Goal: Entertainment & Leisure: Consume media (video, audio)

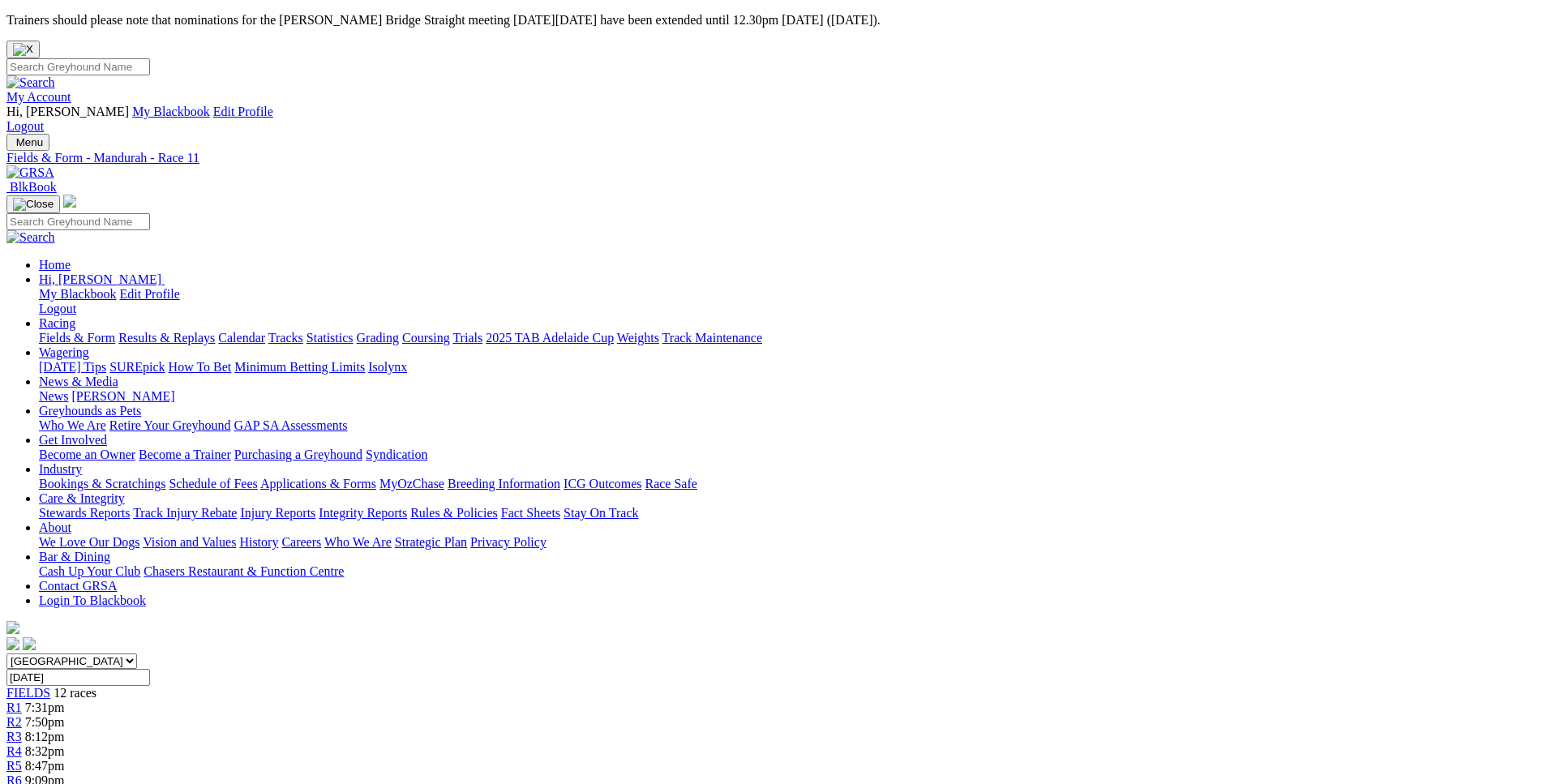
click at [215, 331] on link "Results & Replays" at bounding box center [166, 338] width 97 height 14
select select "WA"
click at [150, 668] on input "Select date" at bounding box center [79, 676] width 144 height 17
type input "Friday, 22 Aug 2025"
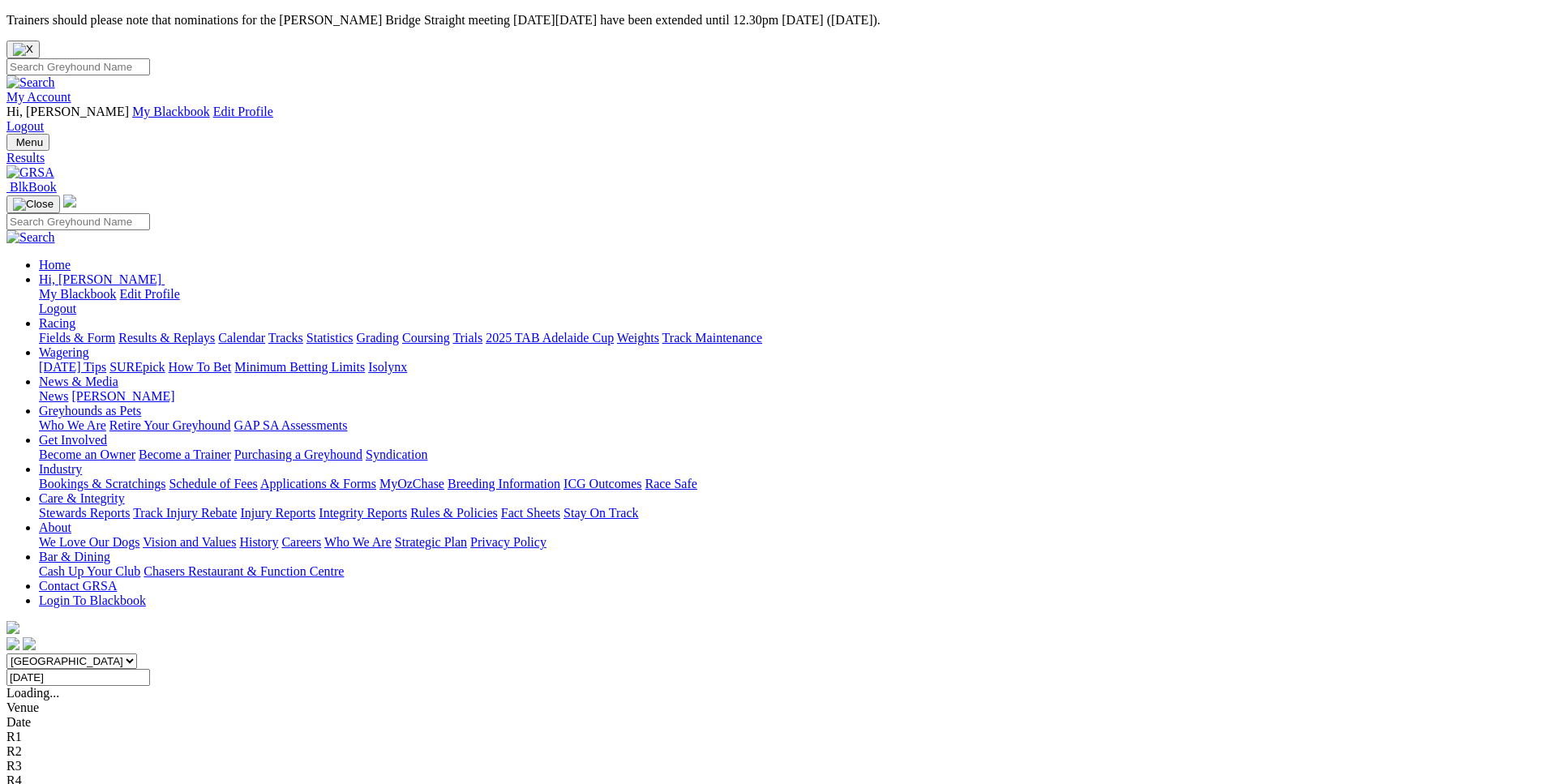
click at [116, 331] on link "Fields & Form" at bounding box center [77, 338] width 76 height 14
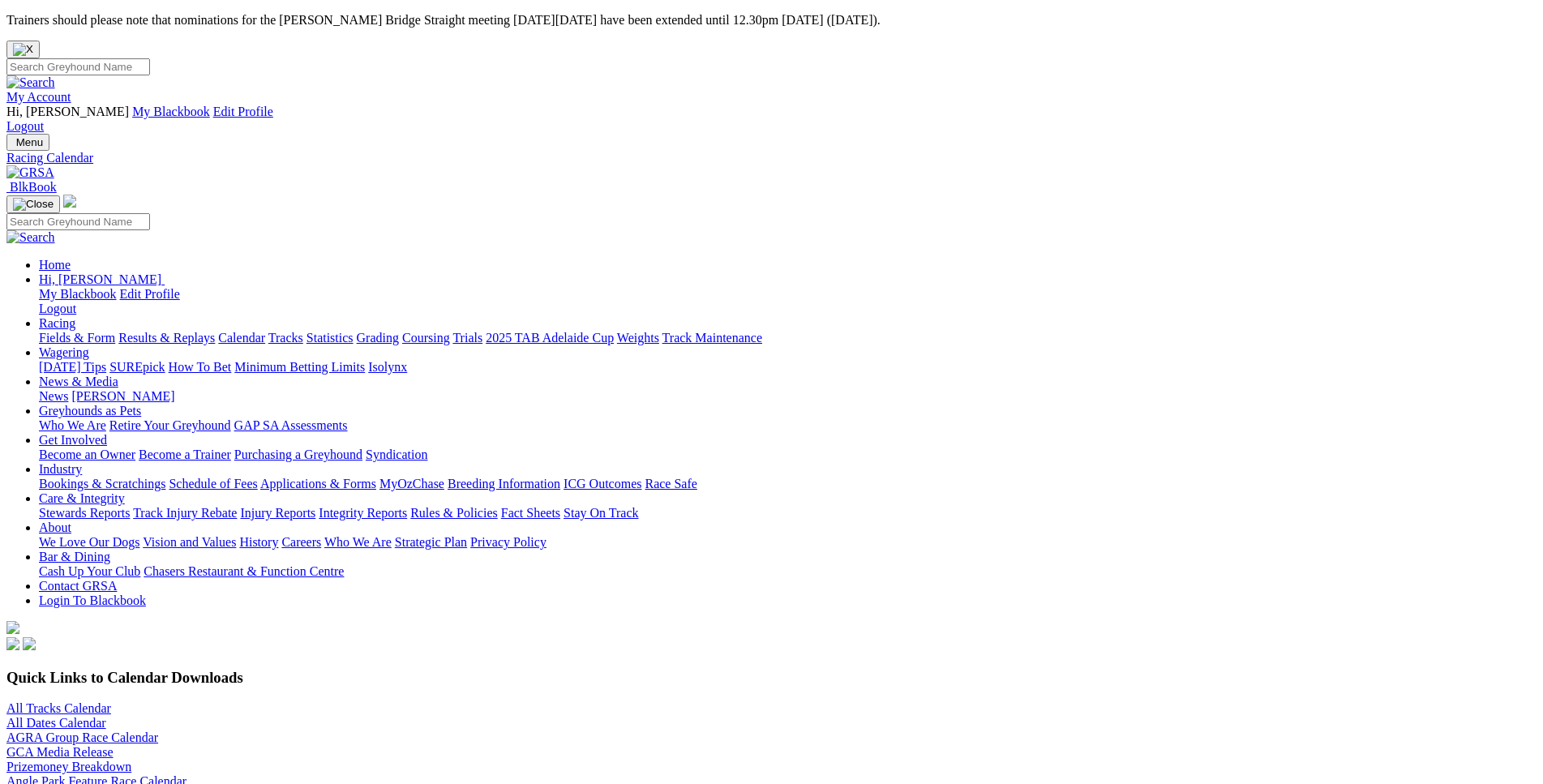
click at [116, 331] on link "Fields & Form" at bounding box center [77, 338] width 76 height 14
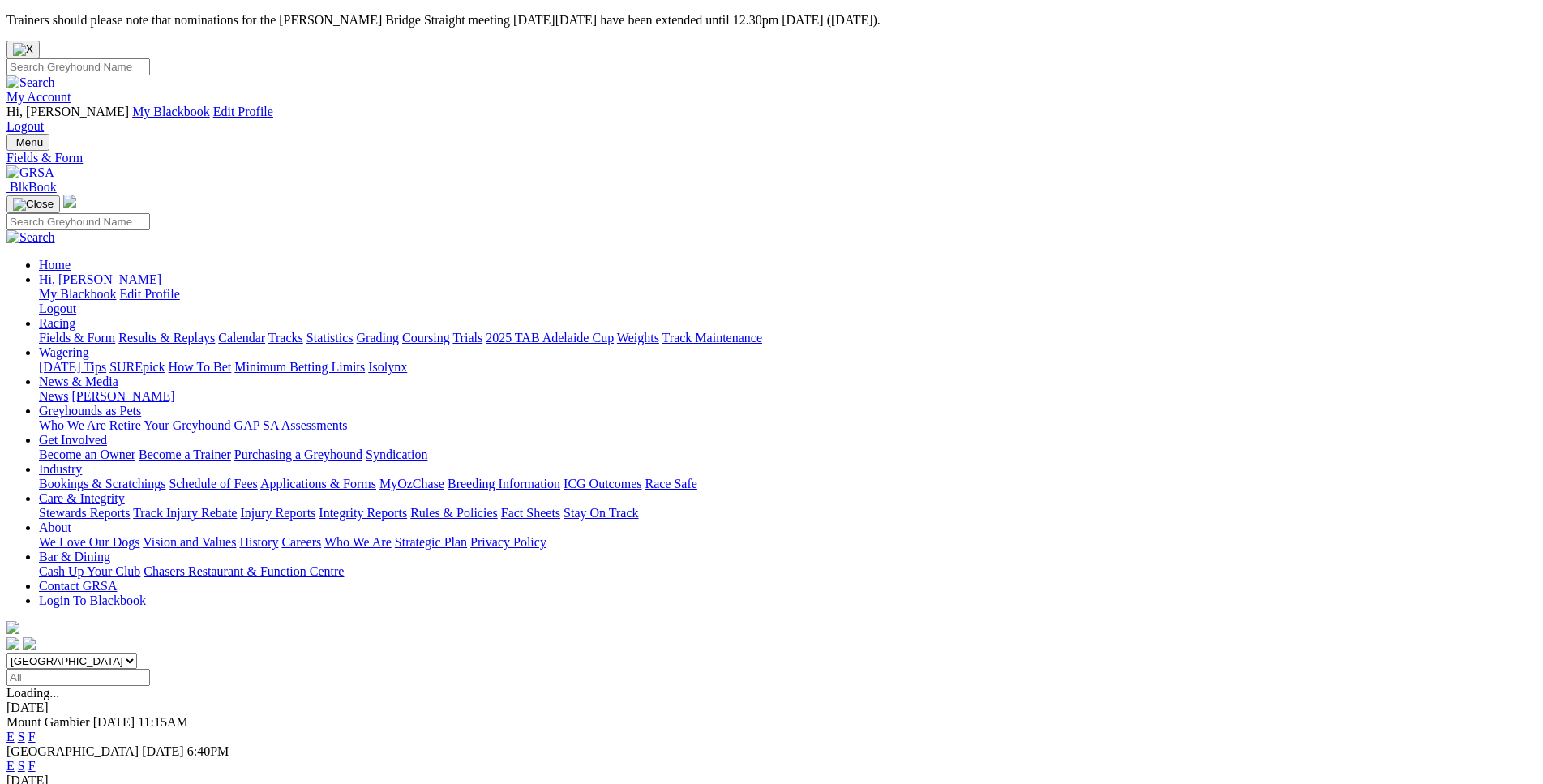
click at [7, 653] on select "[GEOGRAPHIC_DATA] [GEOGRAPHIC_DATA] [GEOGRAPHIC_DATA] [GEOGRAPHIC_DATA] [GEOGRA…" at bounding box center [72, 660] width 131 height 15
select select "WA"
click option "[GEOGRAPHIC_DATA]" at bounding box center [0, 0] width 0 height 0
click at [15, 729] on link "E" at bounding box center [11, 736] width 8 height 14
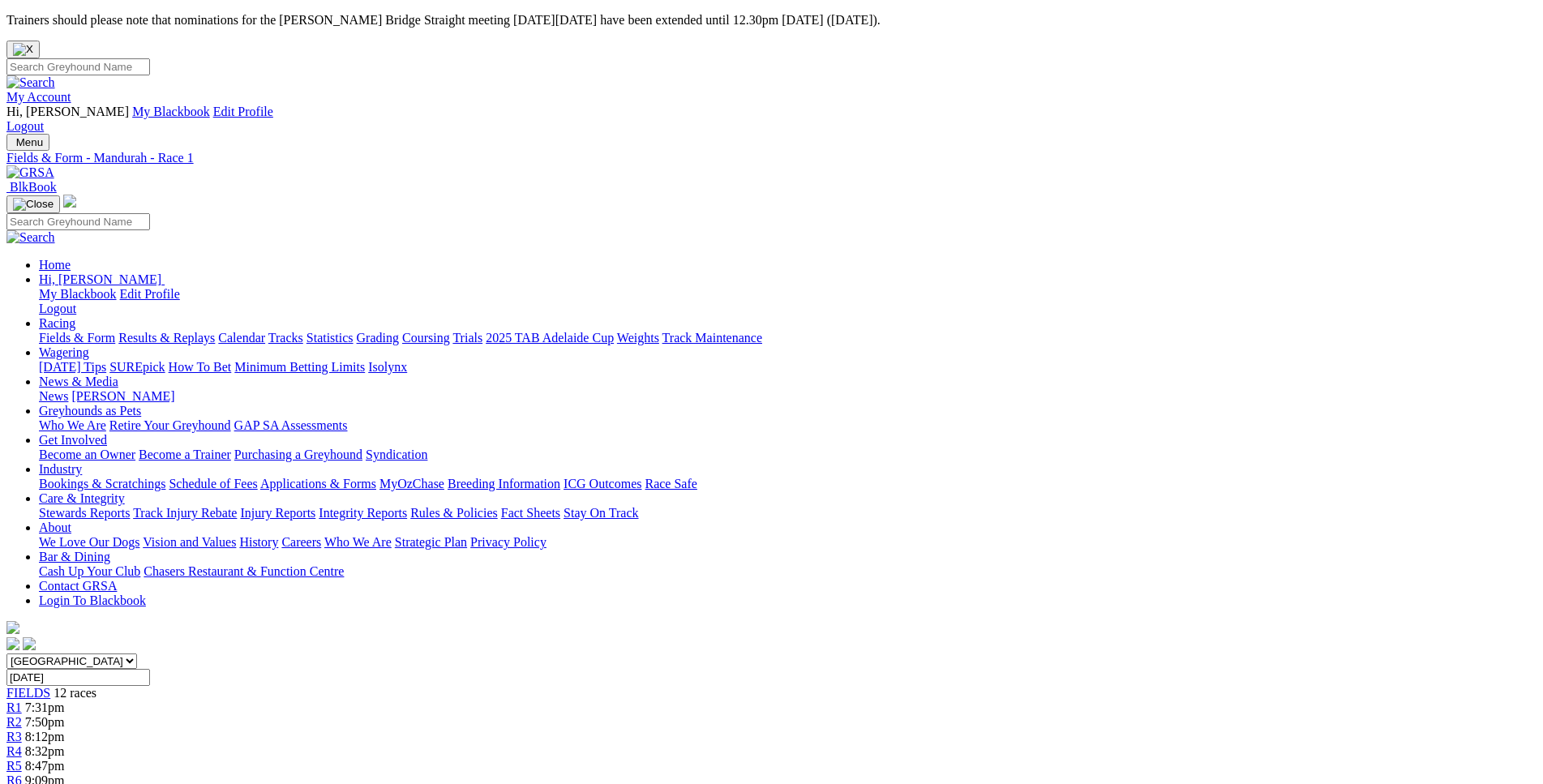
click at [22, 758] on link "R5" at bounding box center [14, 765] width 15 height 14
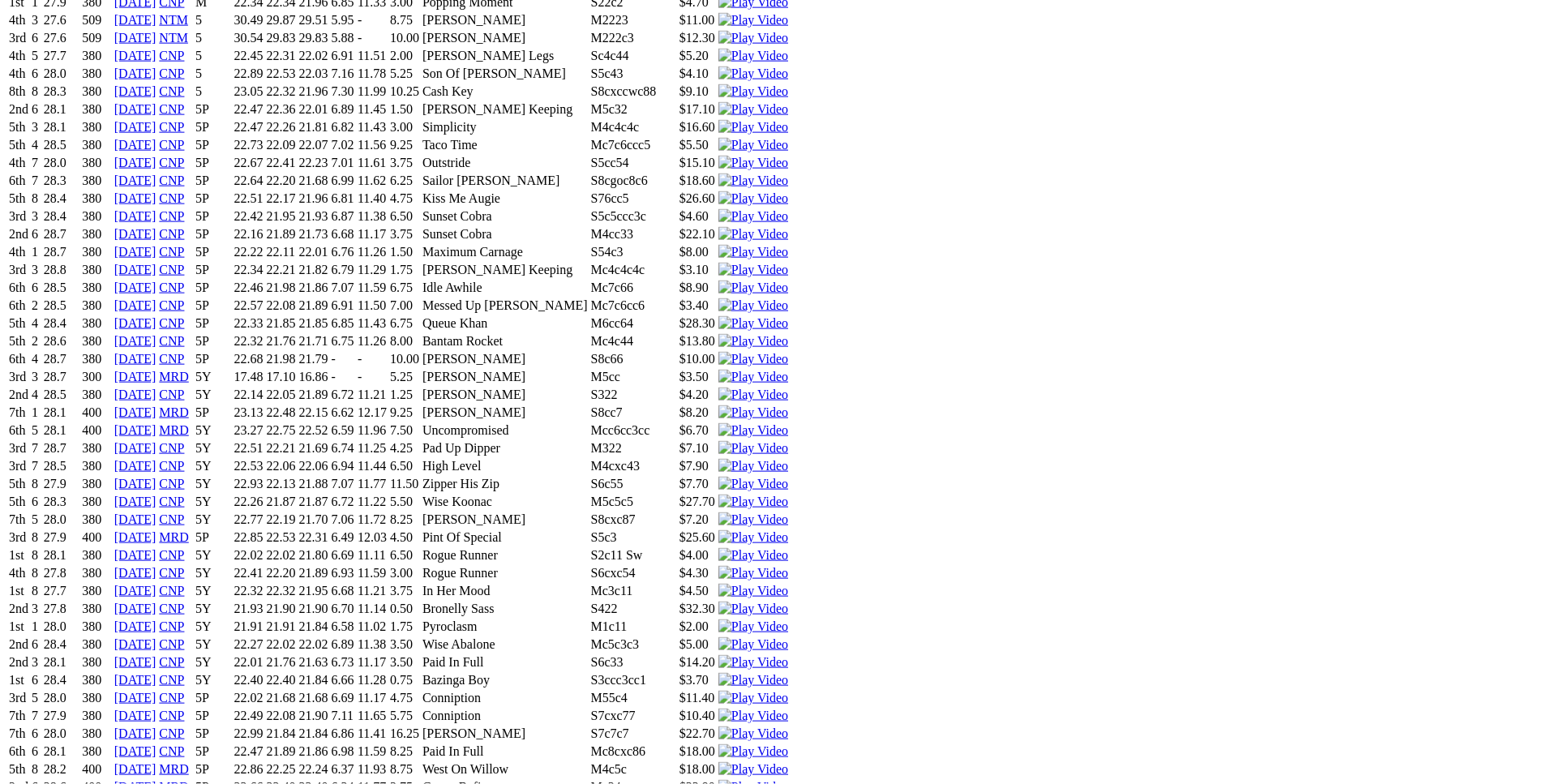
scroll to position [1983, 0]
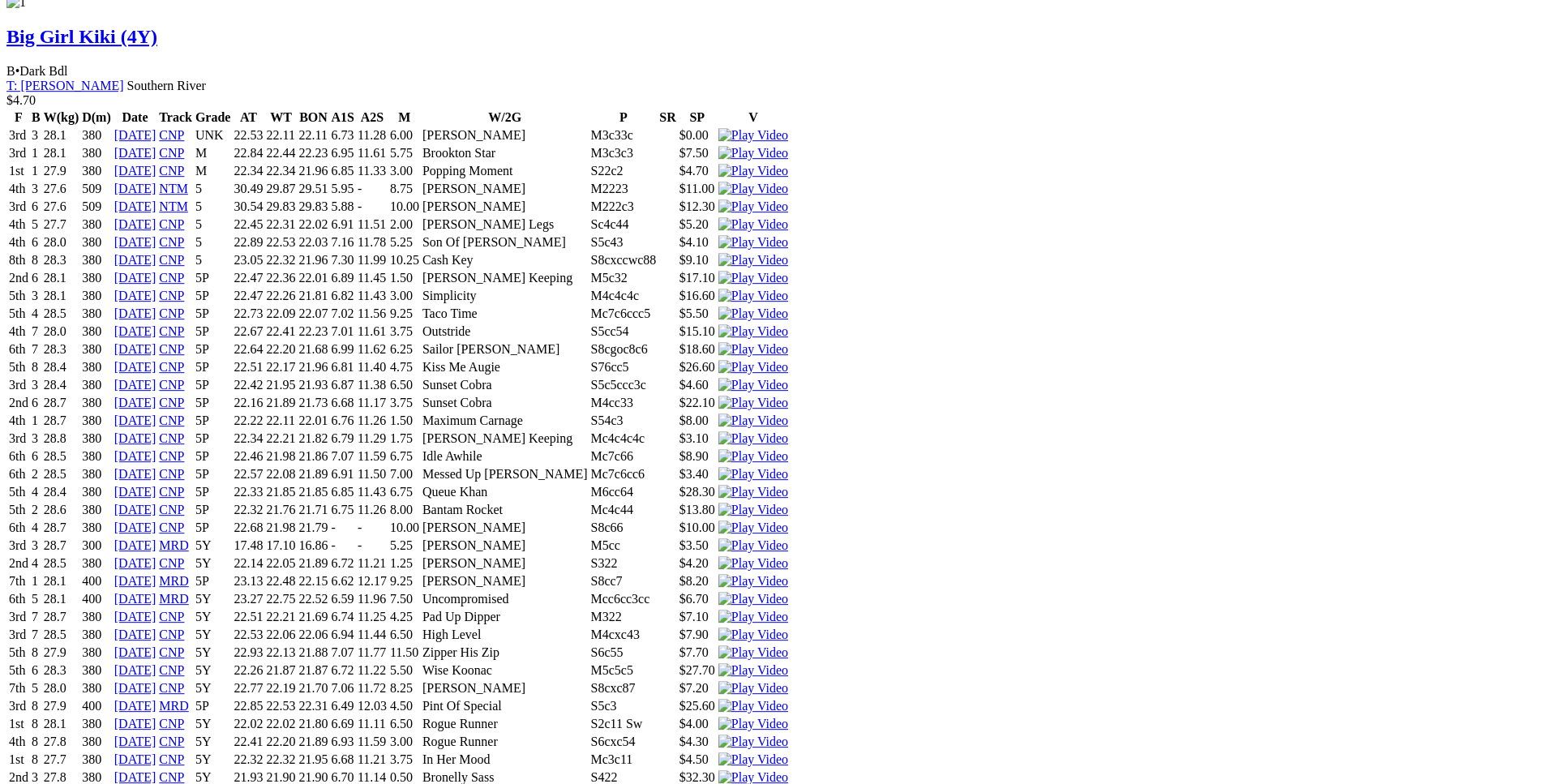
scroll to position [1817, 0]
drag, startPoint x: 332, startPoint y: 606, endPoint x: 871, endPoint y: 602, distance: 539.0
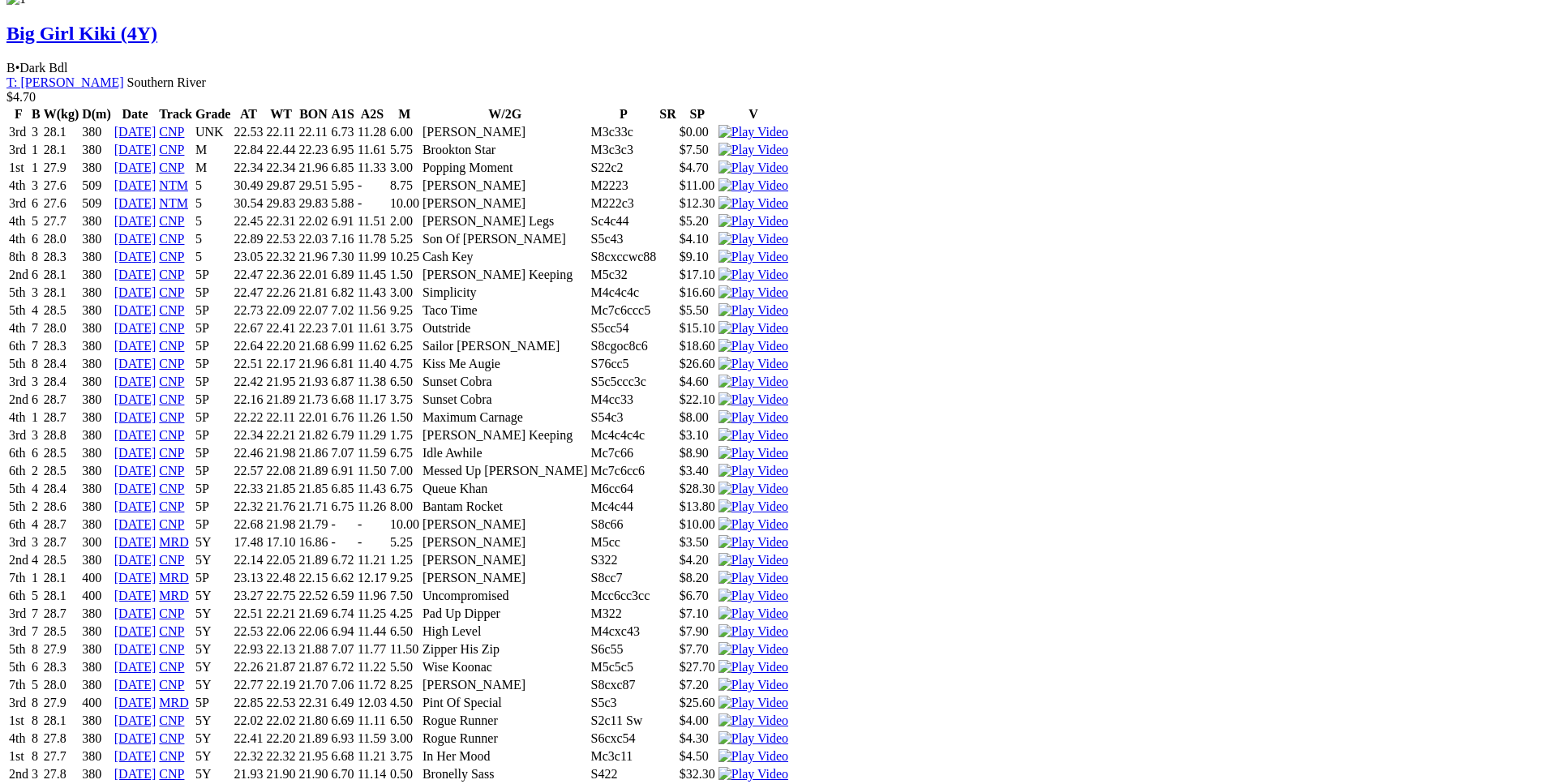
drag, startPoint x: 402, startPoint y: 566, endPoint x: 870, endPoint y: 567, distance: 468.0
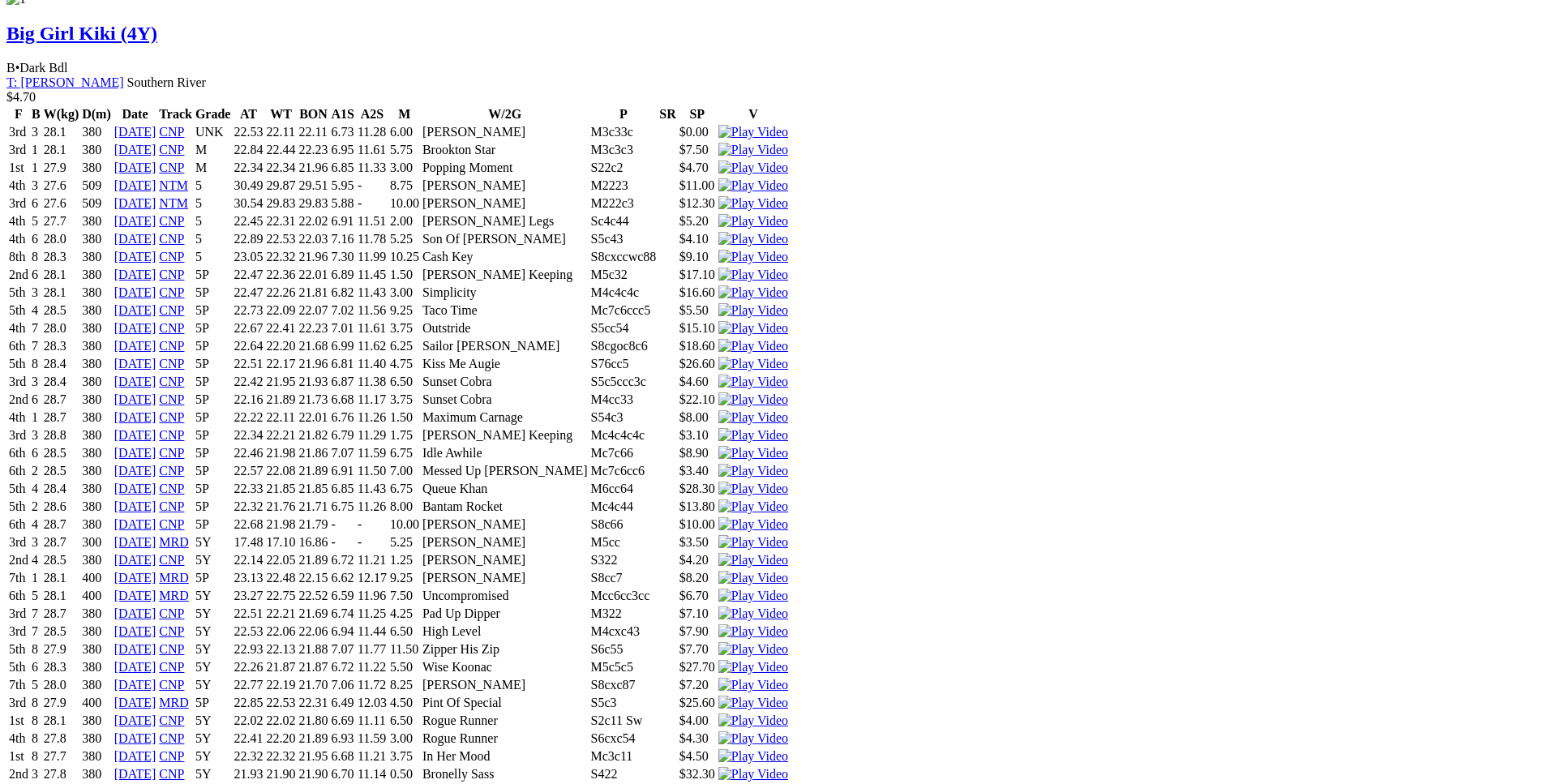
drag, startPoint x: 804, startPoint y: 568, endPoint x: 938, endPoint y: 567, distance: 134.0
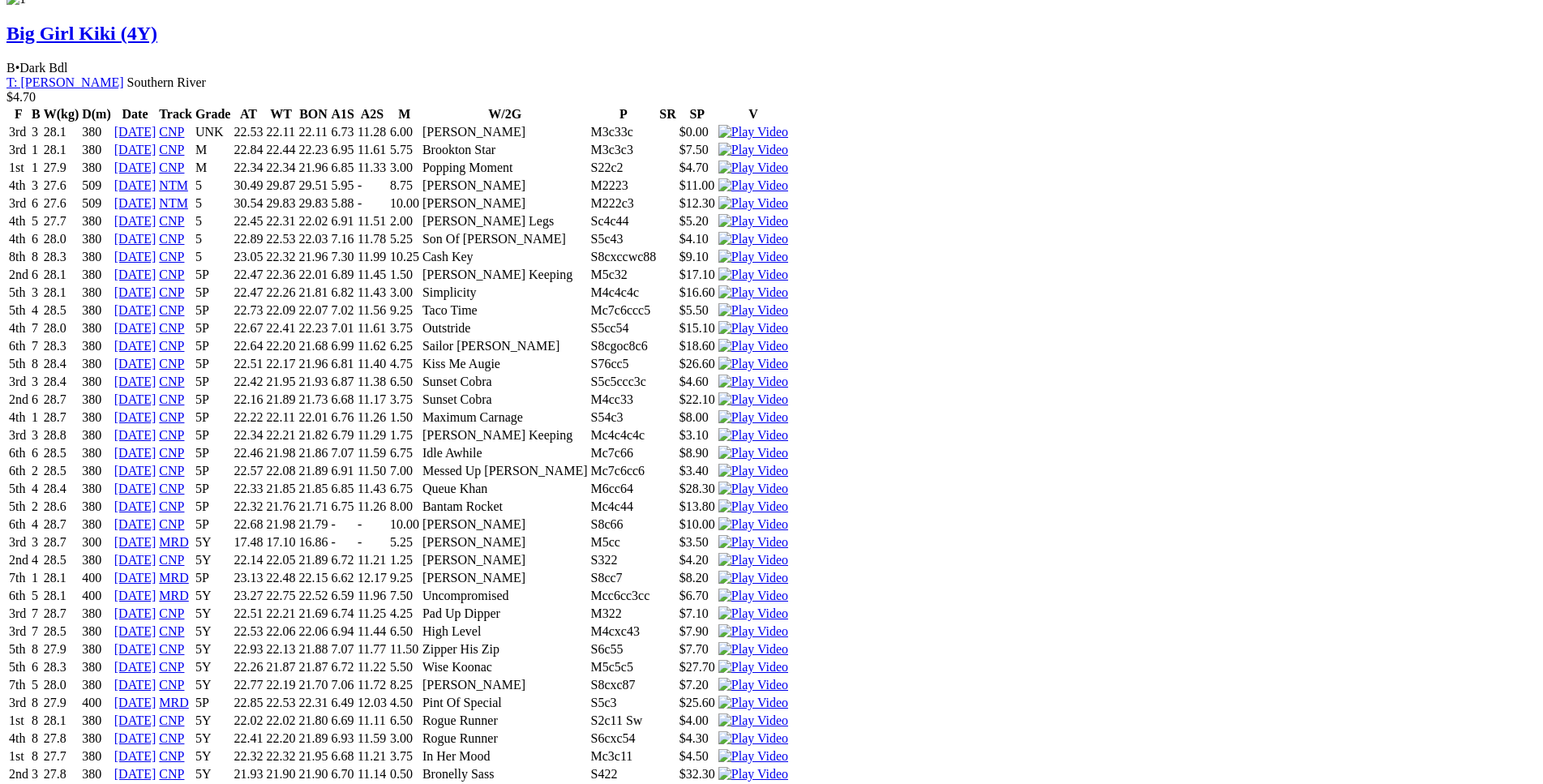
drag, startPoint x: 412, startPoint y: 523, endPoint x: 925, endPoint y: 521, distance: 513.0
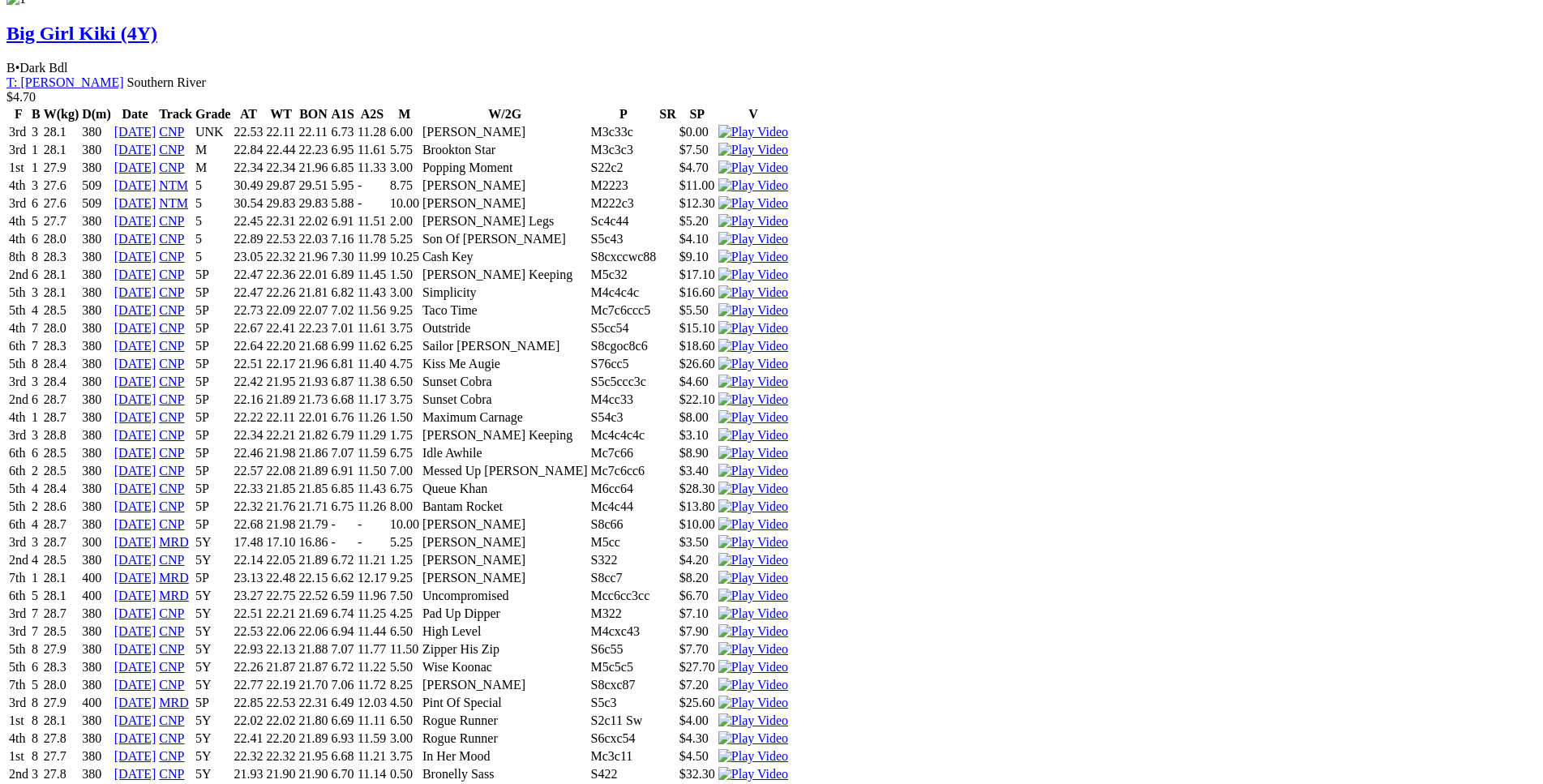
drag, startPoint x: 359, startPoint y: 424, endPoint x: 936, endPoint y: 428, distance: 577.0
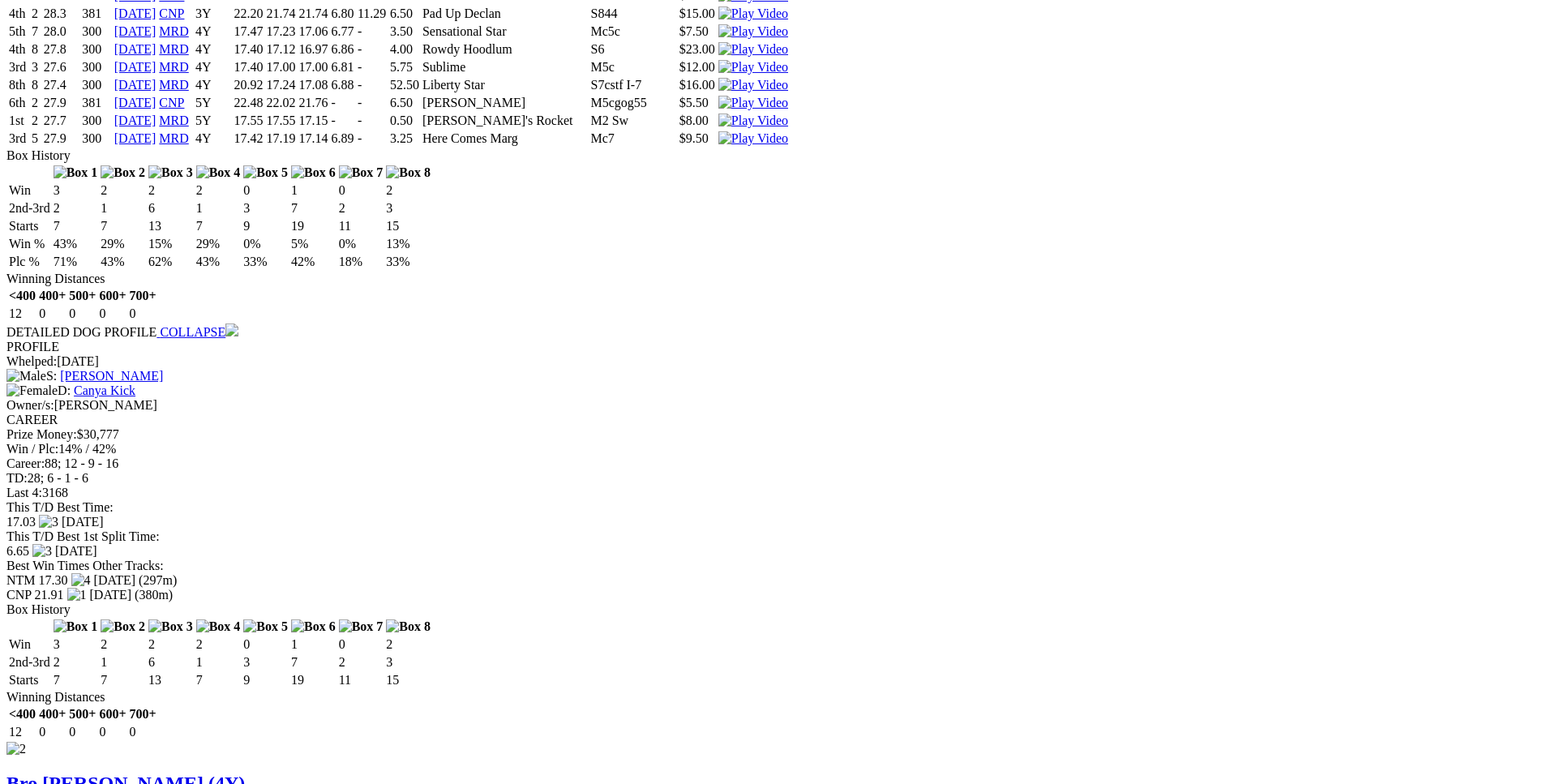
scroll to position [3386, 0]
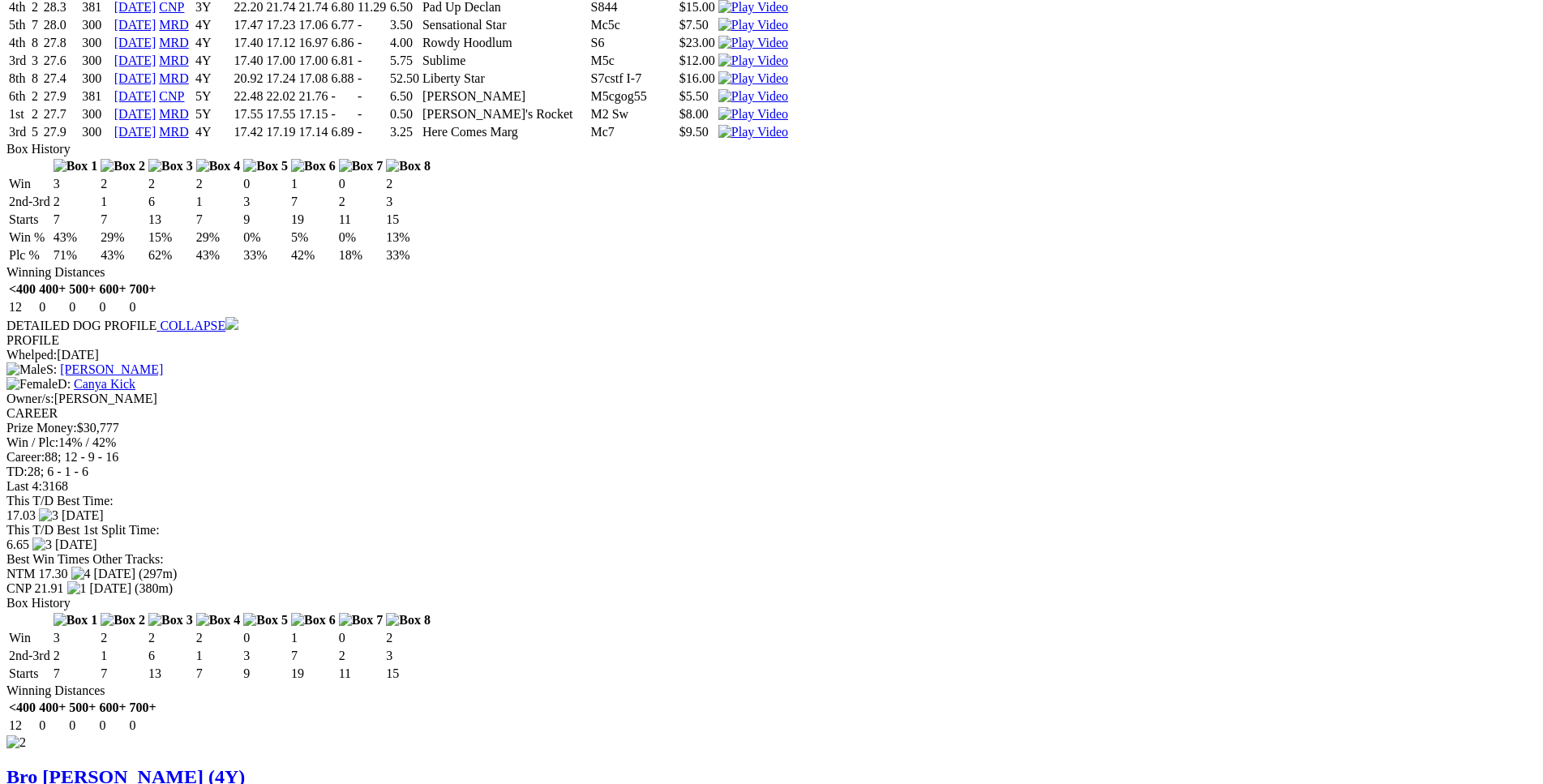
drag, startPoint x: 293, startPoint y: 136, endPoint x: 916, endPoint y: 134, distance: 623.0
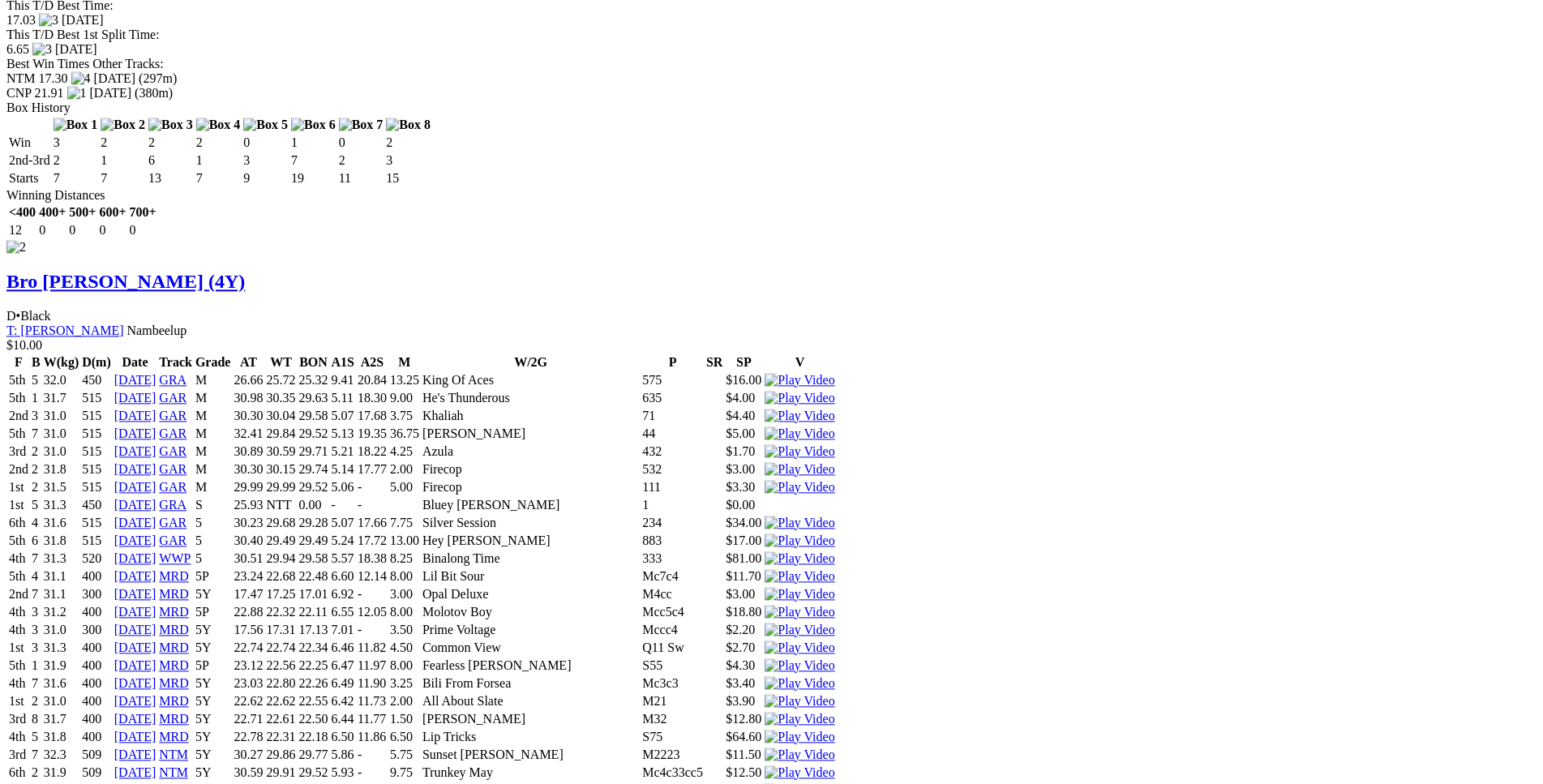
scroll to position [3882, 0]
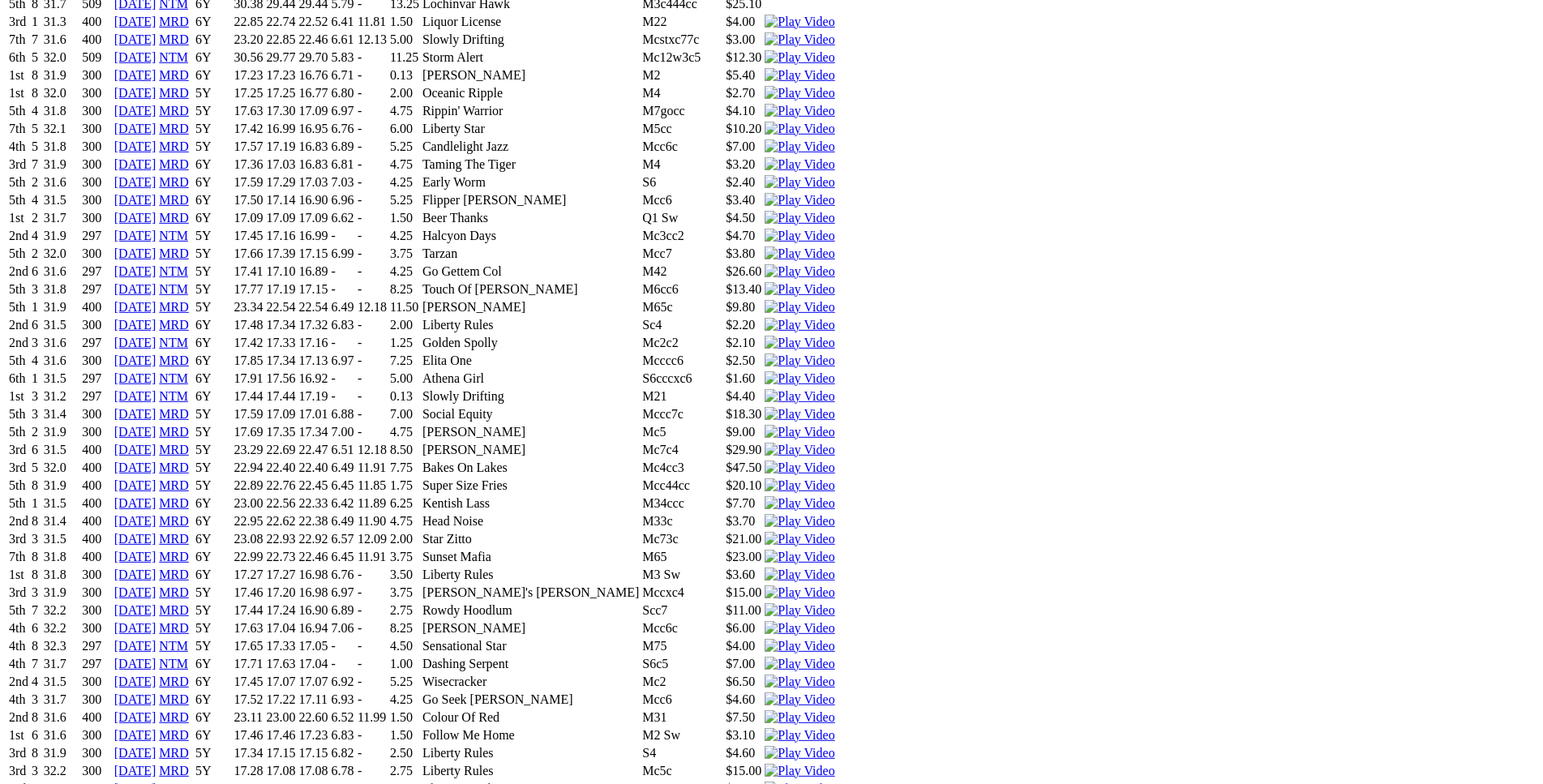
scroll to position [4854, 0]
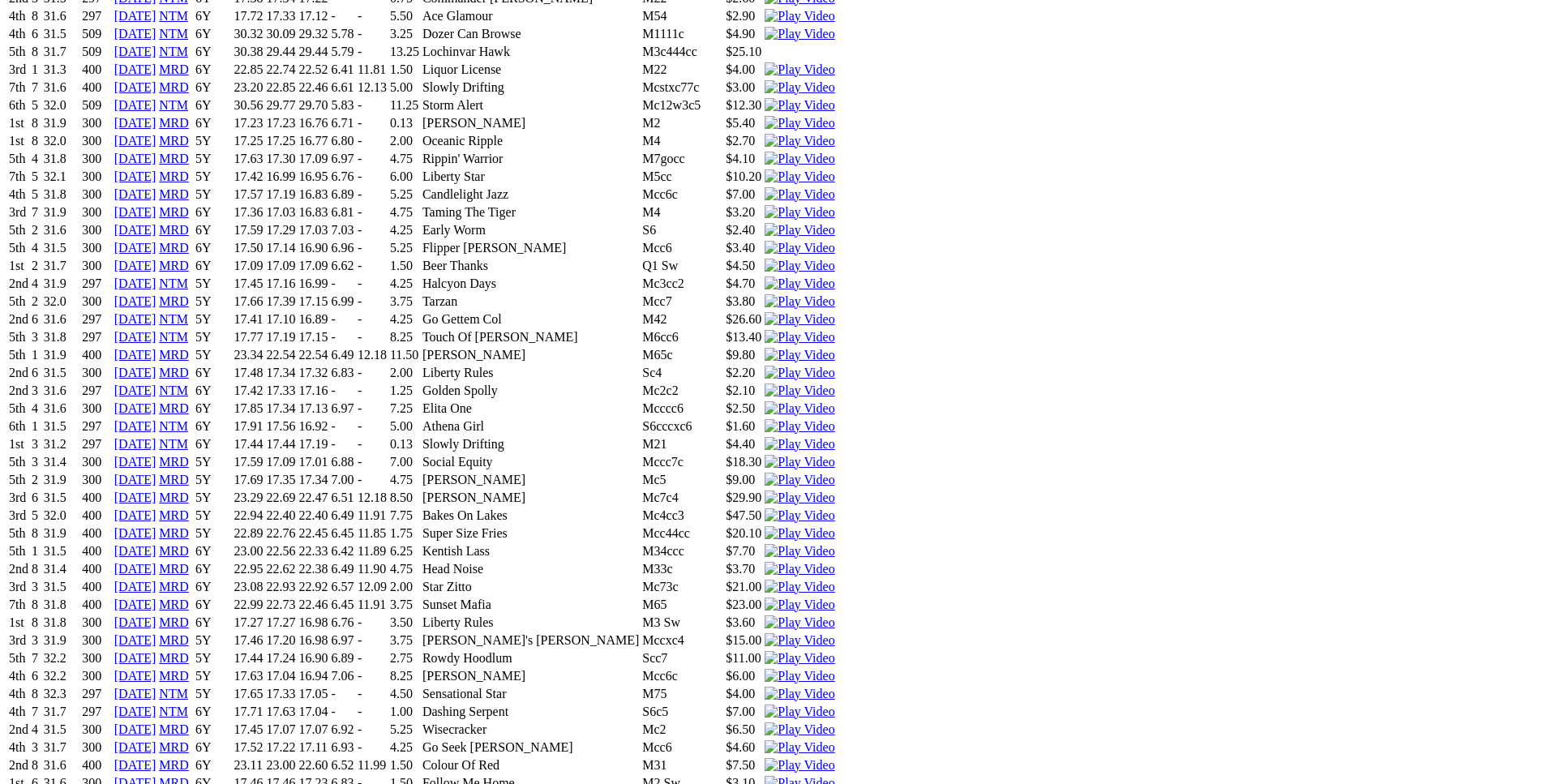
scroll to position [4690, 0]
drag, startPoint x: 414, startPoint y: 189, endPoint x: 501, endPoint y: 192, distance: 87.1
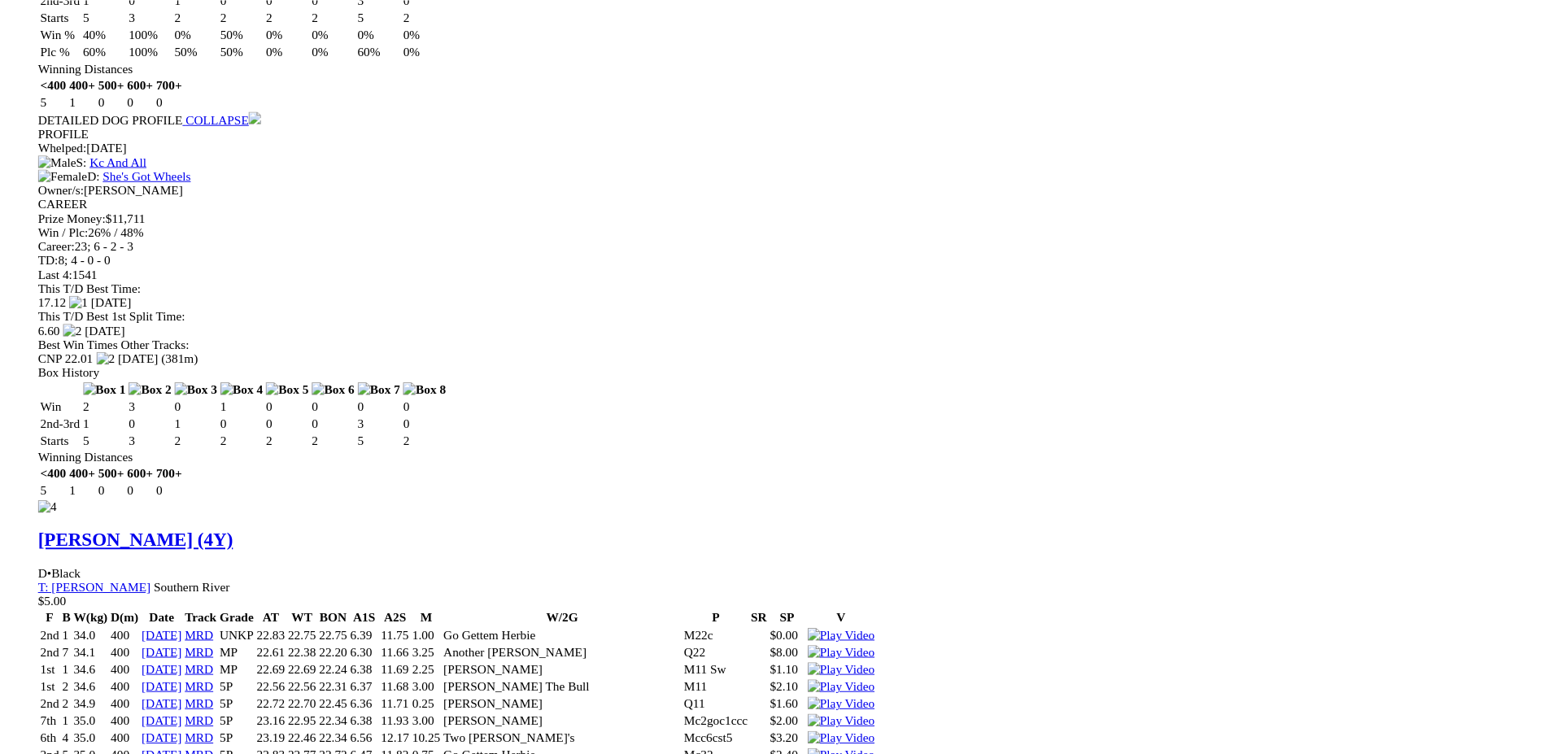
scroll to position [6948, 0]
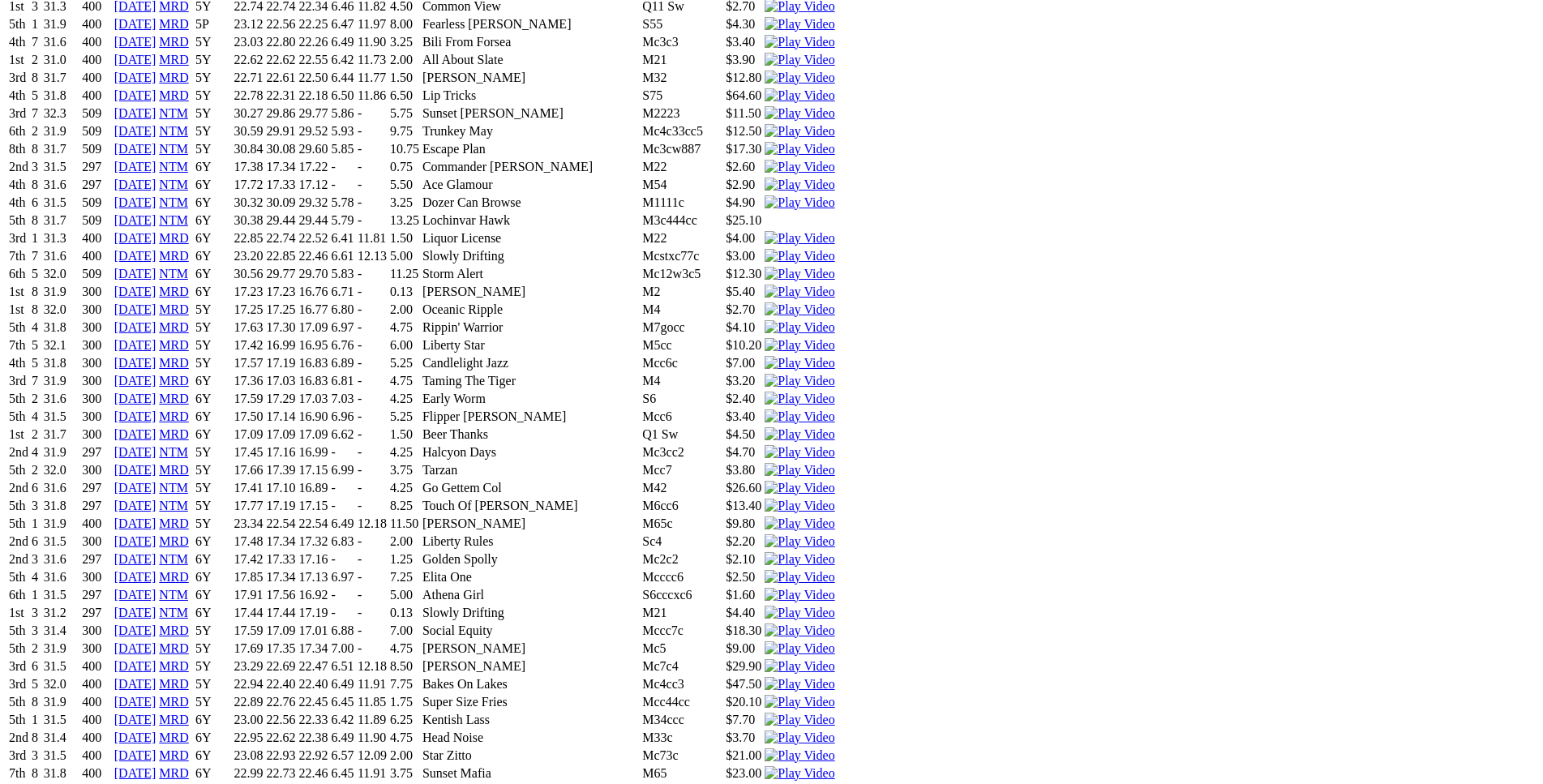
scroll to position [4523, 0]
drag, startPoint x: 416, startPoint y: 350, endPoint x: 919, endPoint y: 359, distance: 503.1
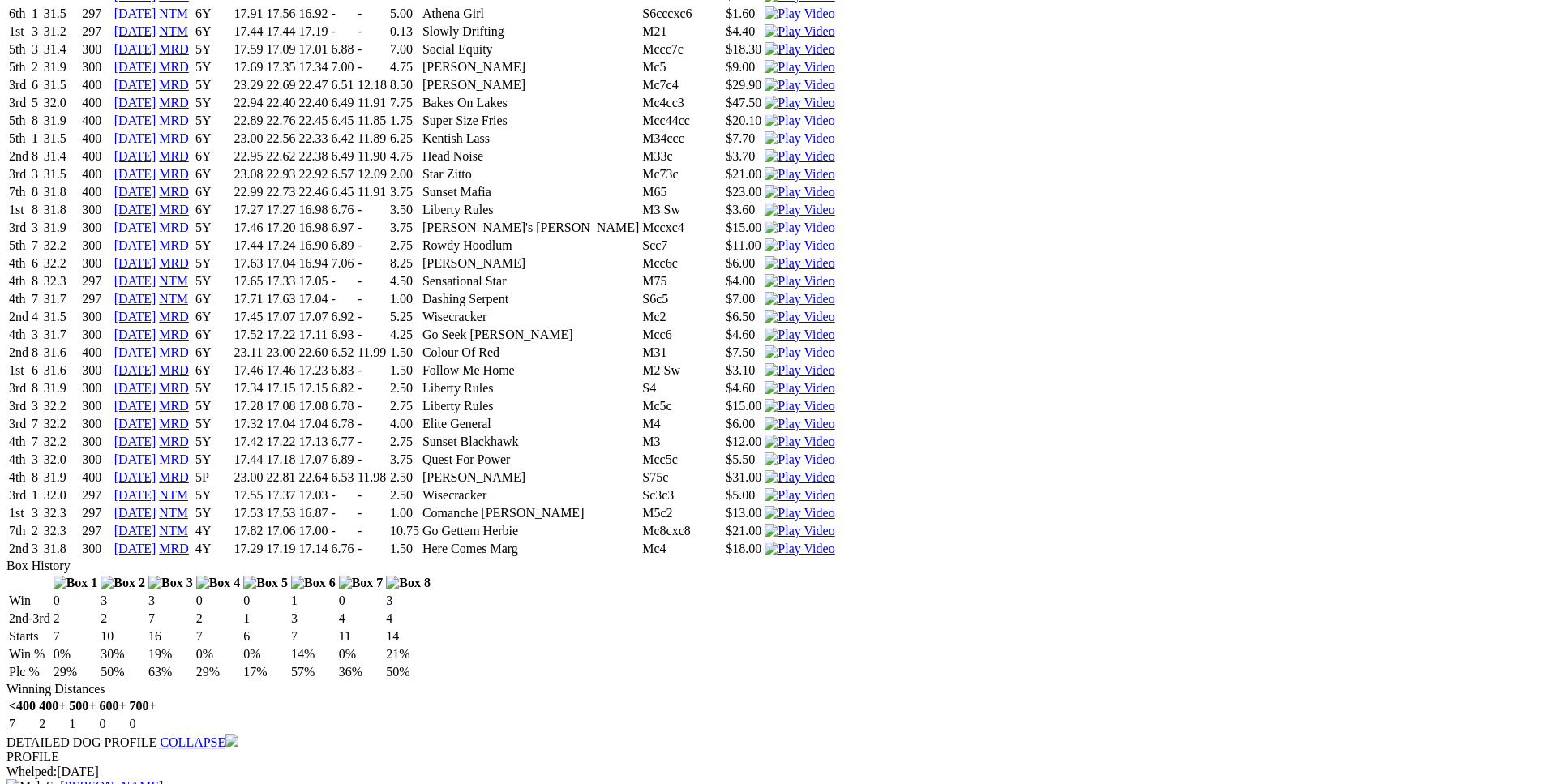
scroll to position [5102, 0]
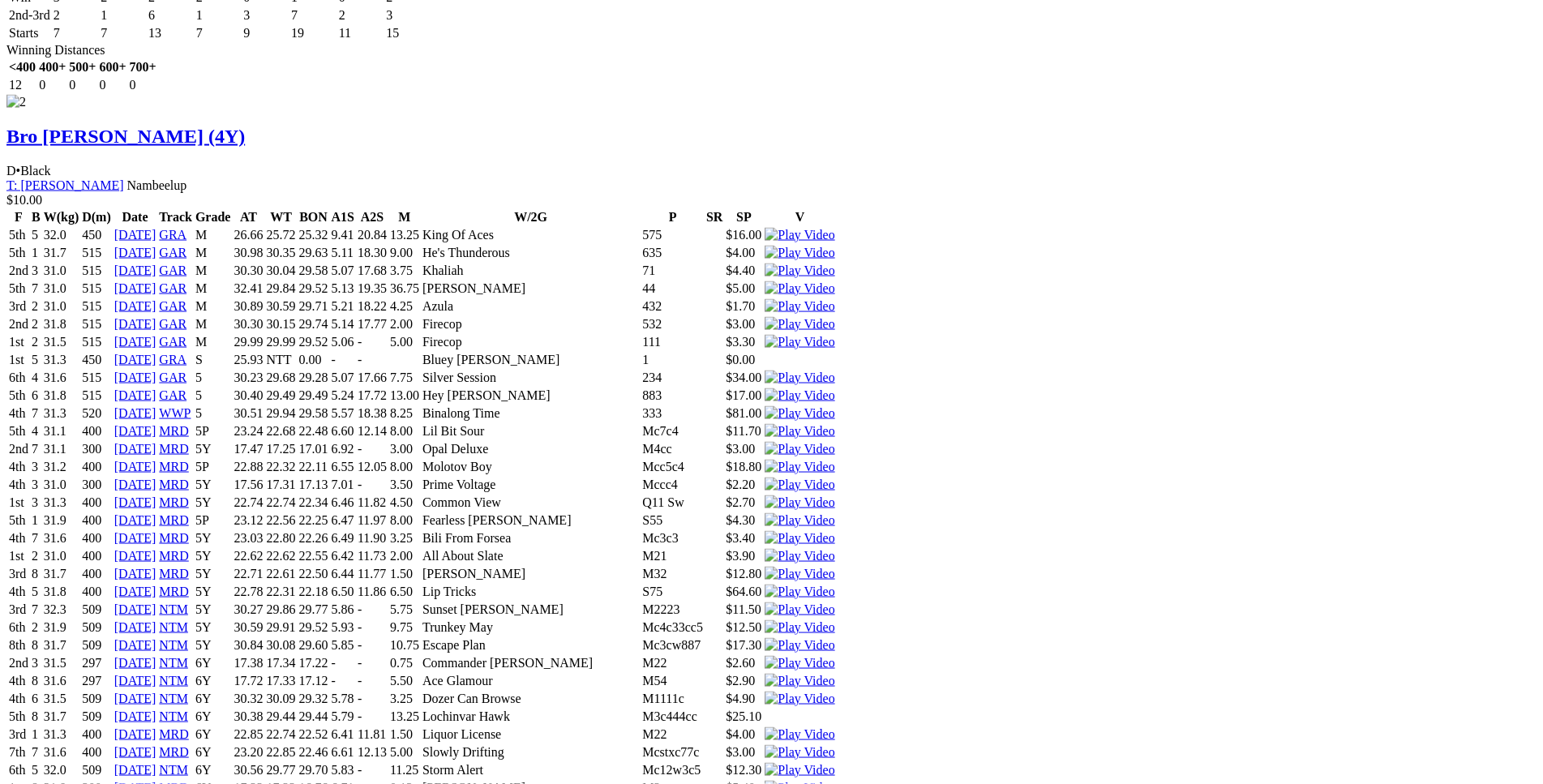
scroll to position [4028, 0]
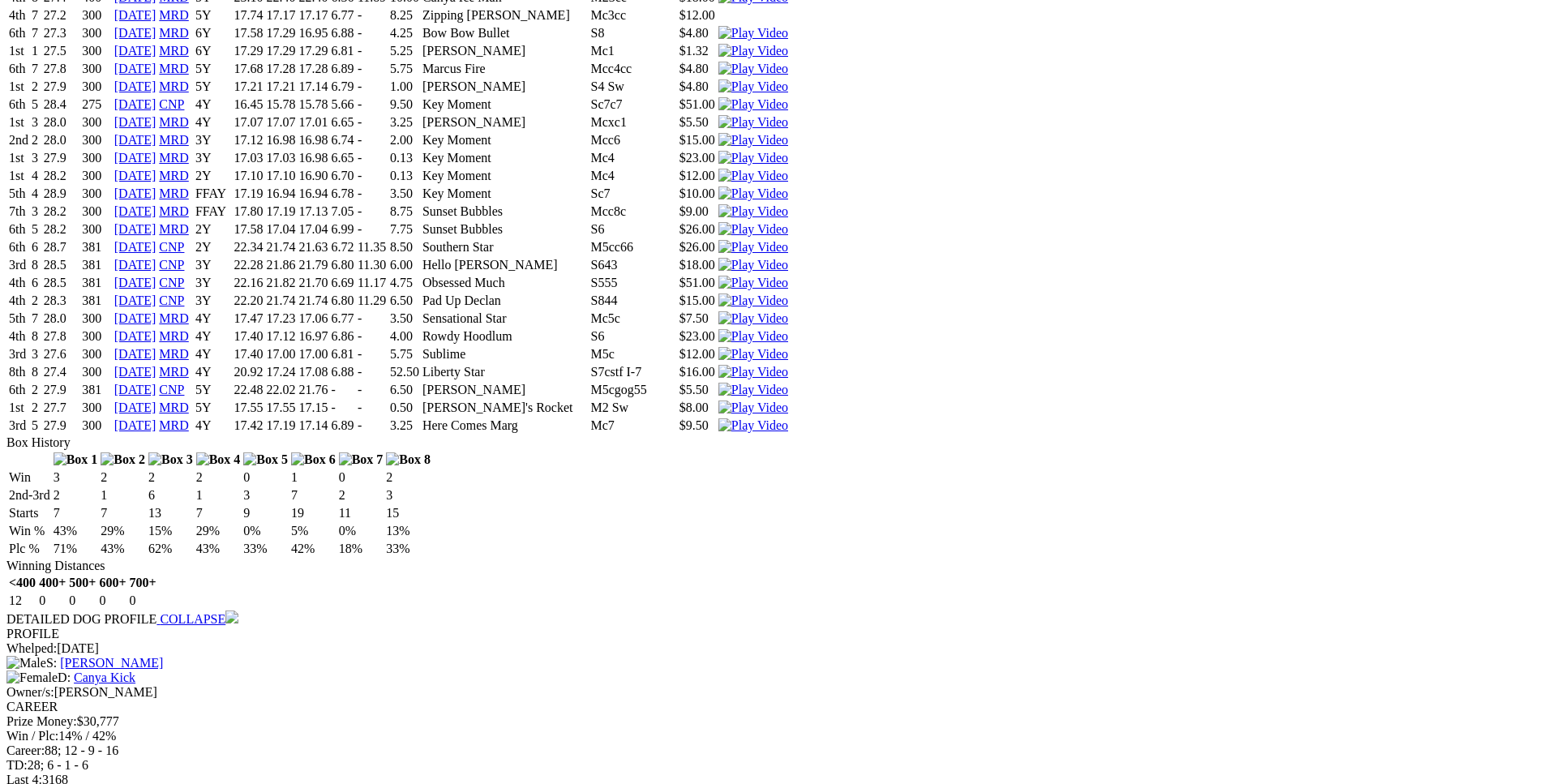
scroll to position [3117, 0]
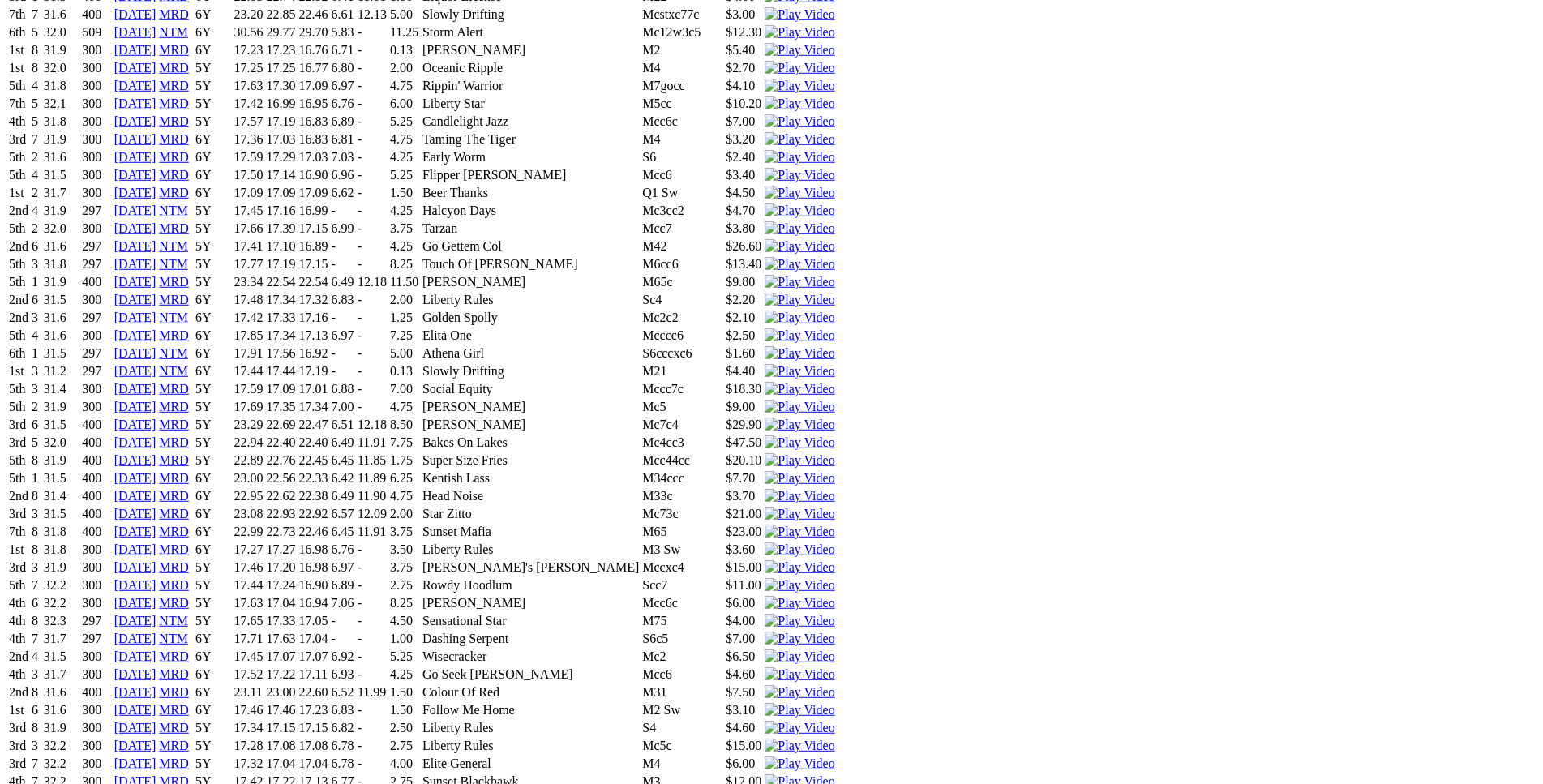
scroll to position [4766, 0]
drag, startPoint x: 796, startPoint y: 457, endPoint x: 932, endPoint y: 454, distance: 136.0
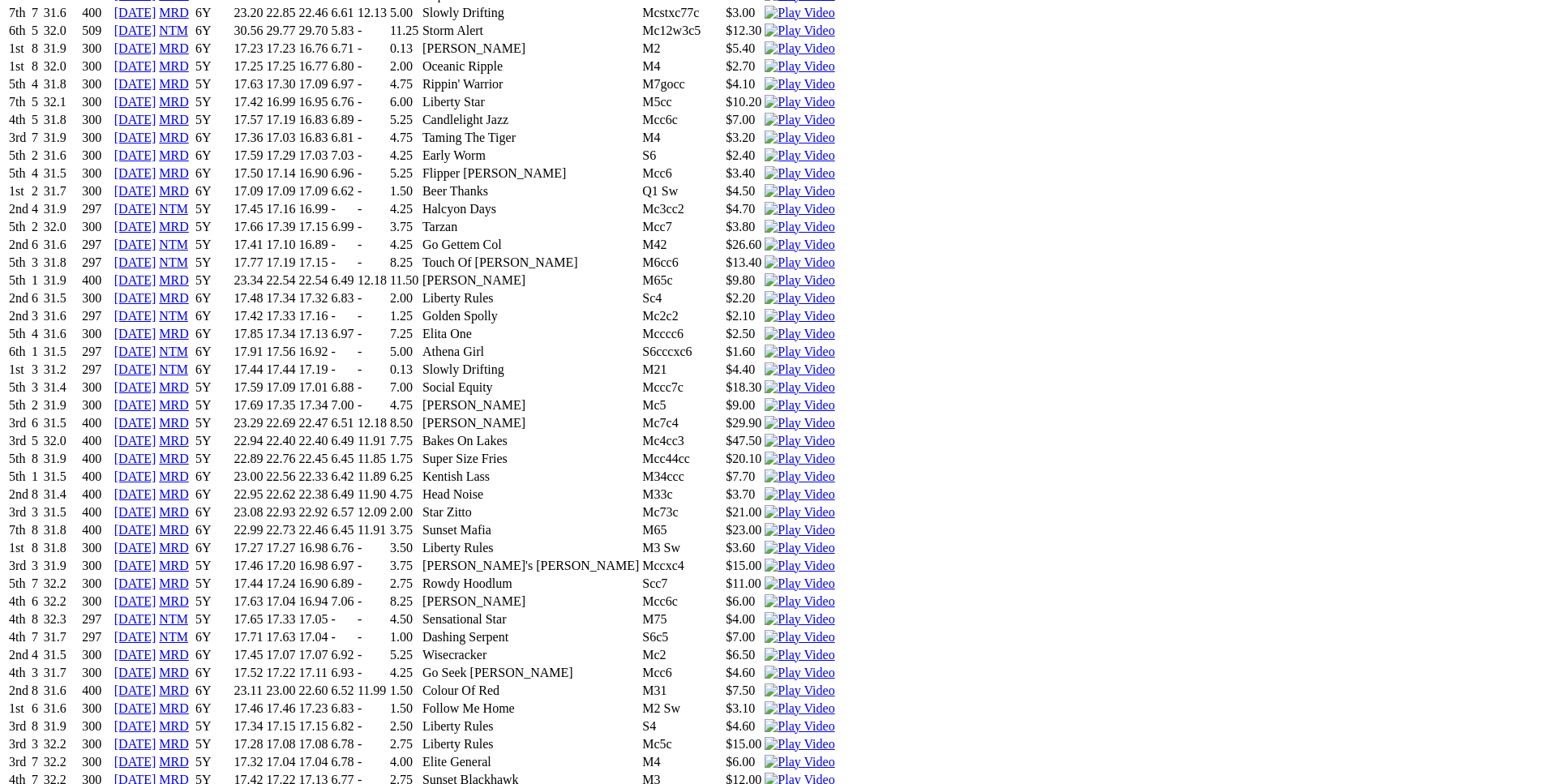
drag, startPoint x: 858, startPoint y: 372, endPoint x: 940, endPoint y: 373, distance: 82.0
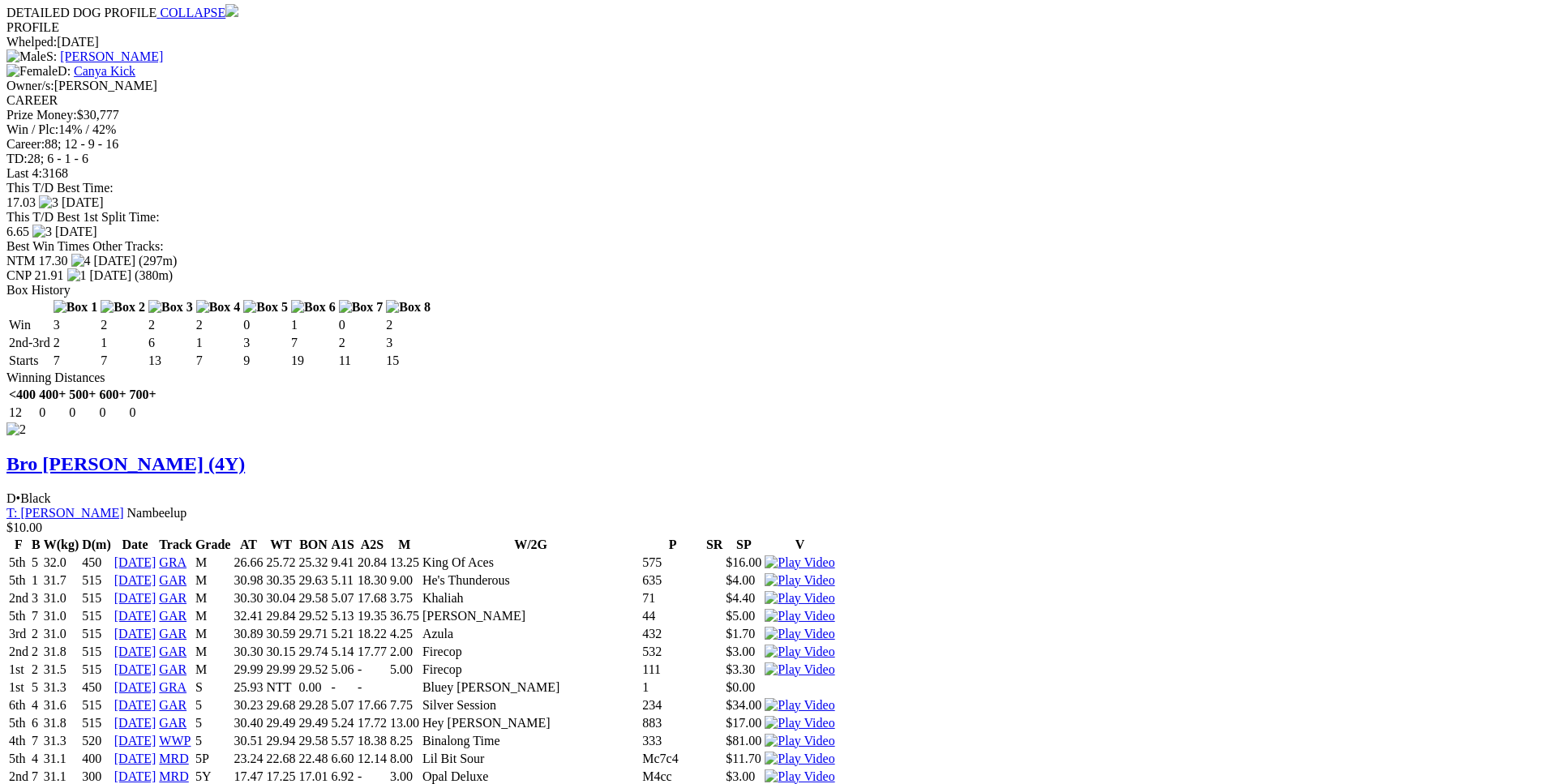
scroll to position [3693, 0]
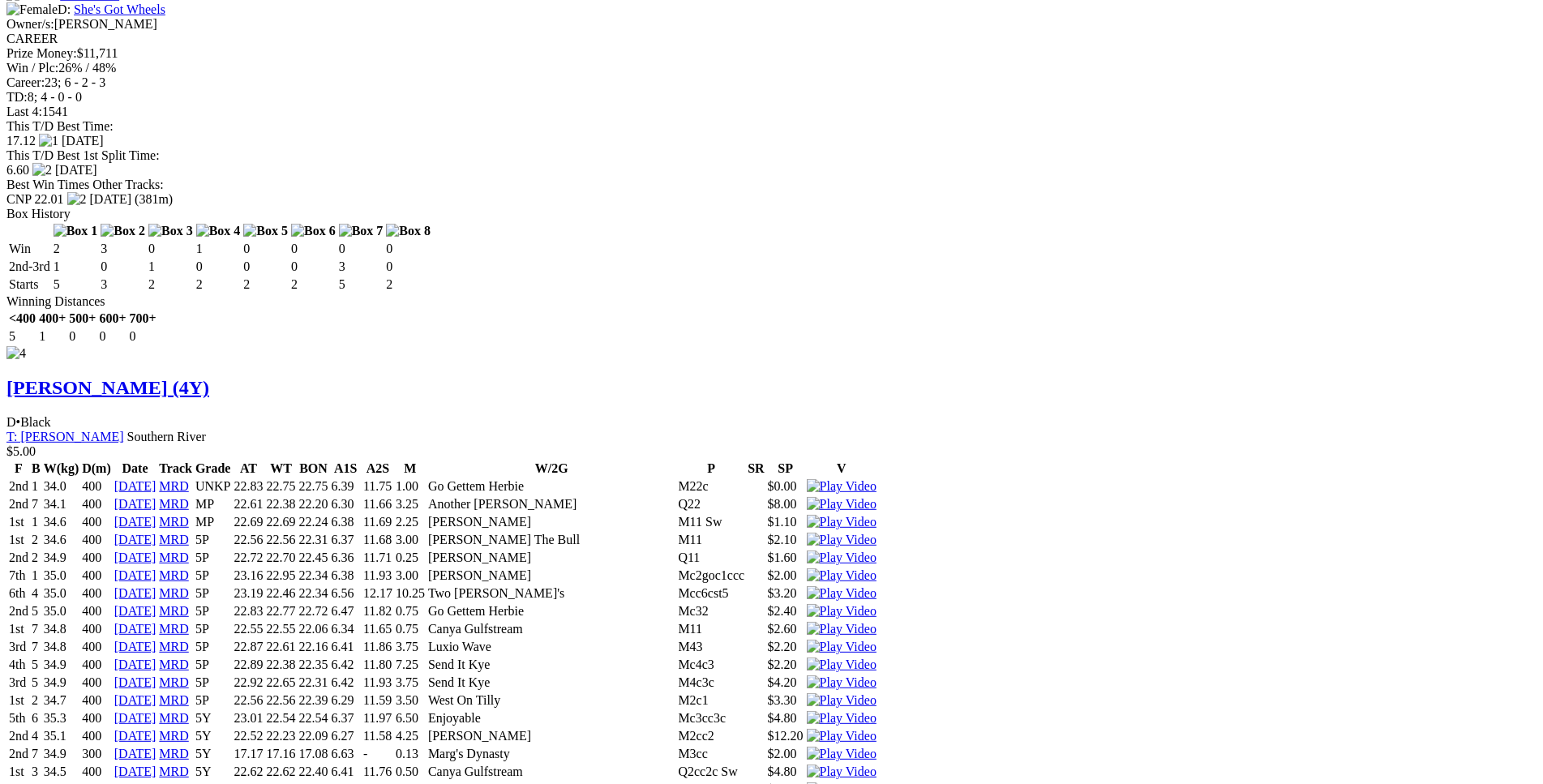
scroll to position [7080, 0]
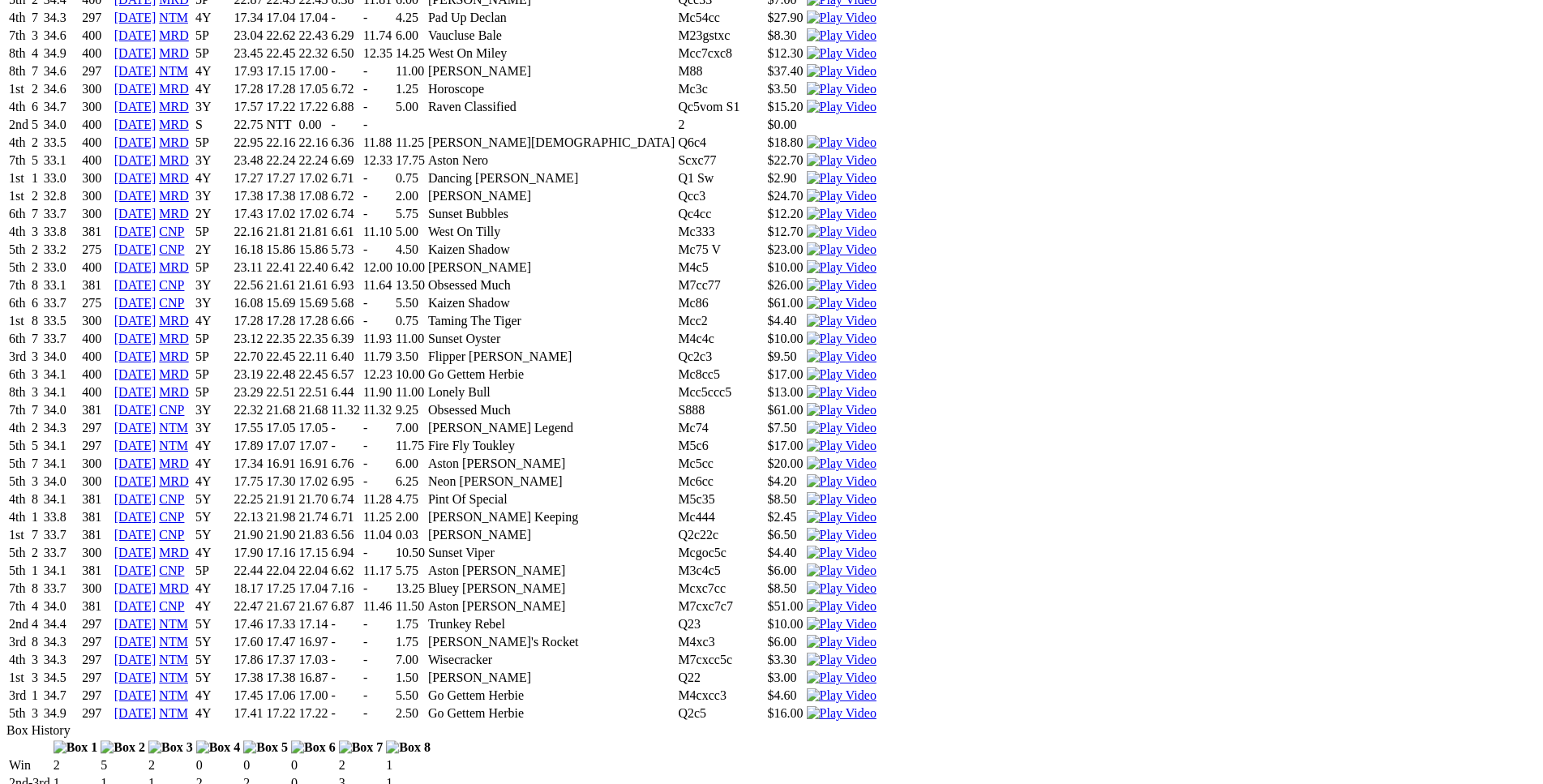
scroll to position [7906, 0]
